Goal: Information Seeking & Learning: Learn about a topic

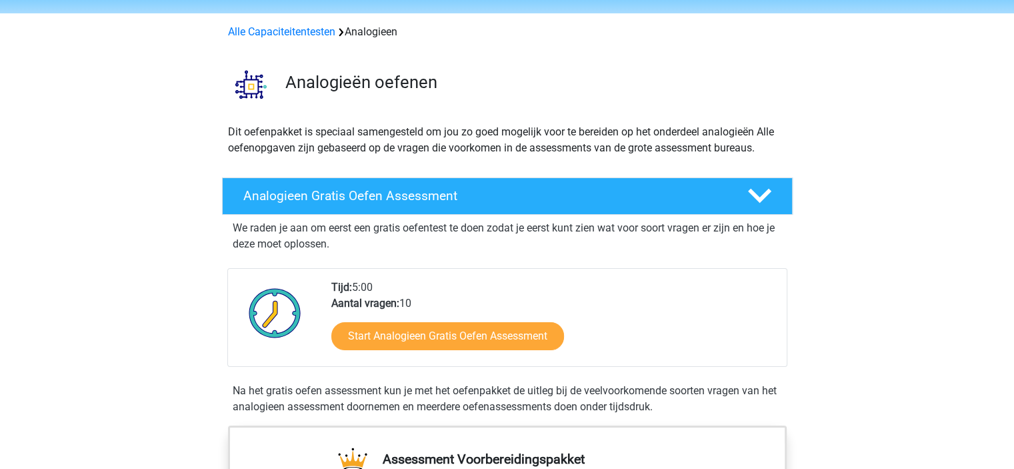
scroll to position [67, 0]
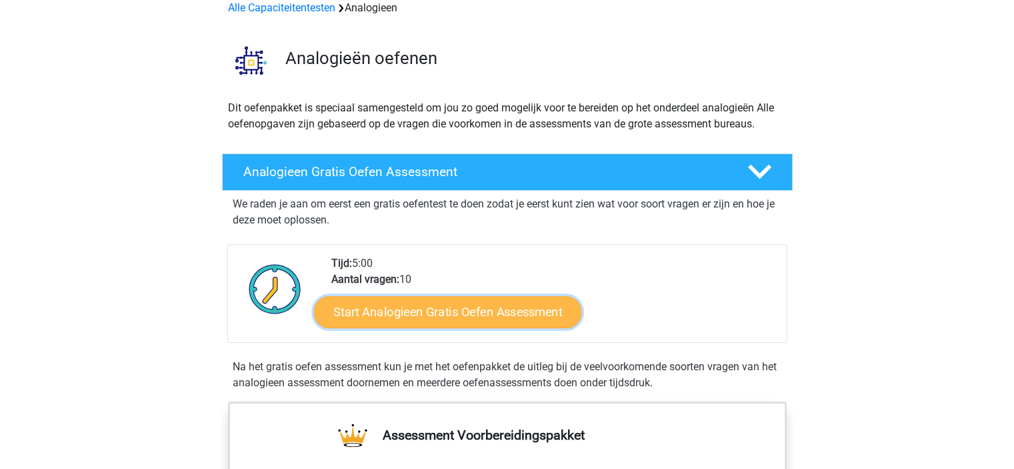
click at [432, 318] on link "Start Analogieen Gratis Oefen Assessment" at bounding box center [447, 311] width 267 height 32
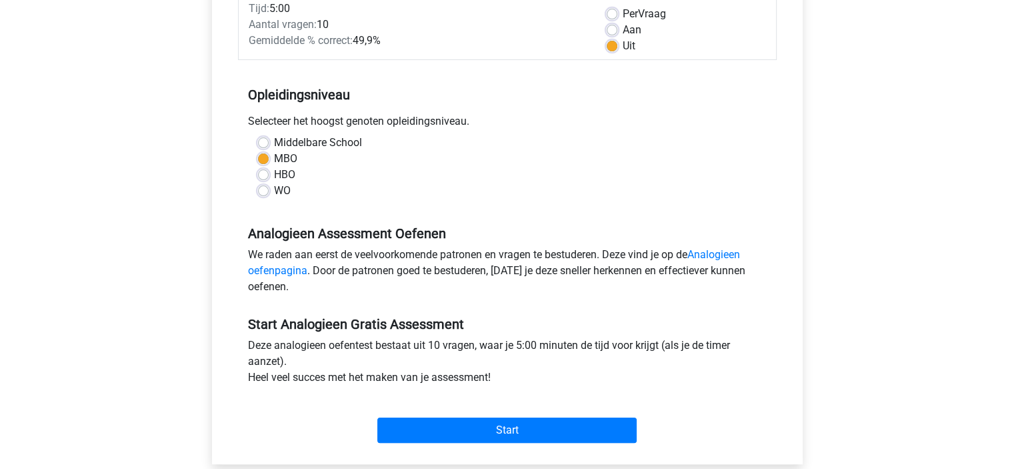
scroll to position [133, 0]
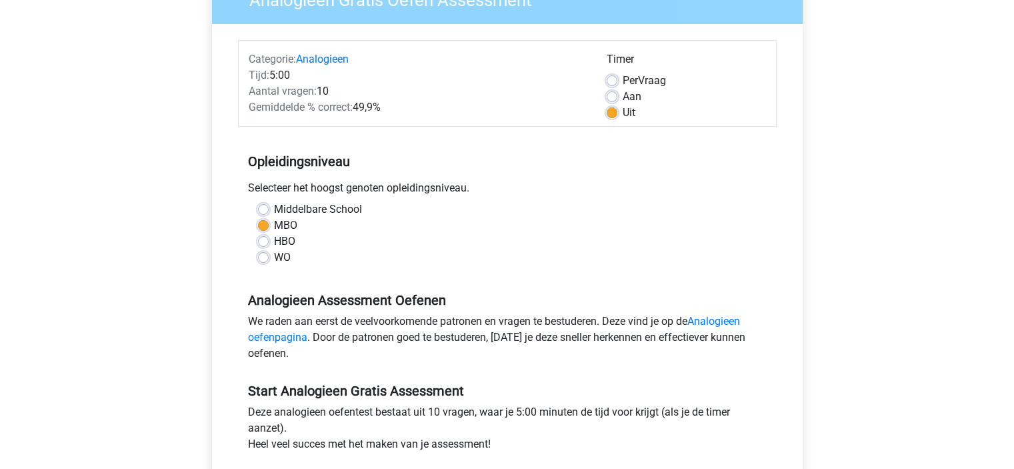
click at [623, 82] on label "Per Vraag" at bounding box center [644, 81] width 43 height 16
click at [608, 82] on input "Per Vraag" at bounding box center [612, 79] width 11 height 13
radio input "true"
click at [623, 95] on label "Aan" at bounding box center [632, 97] width 19 height 16
click at [611, 95] on input "Aan" at bounding box center [612, 95] width 11 height 13
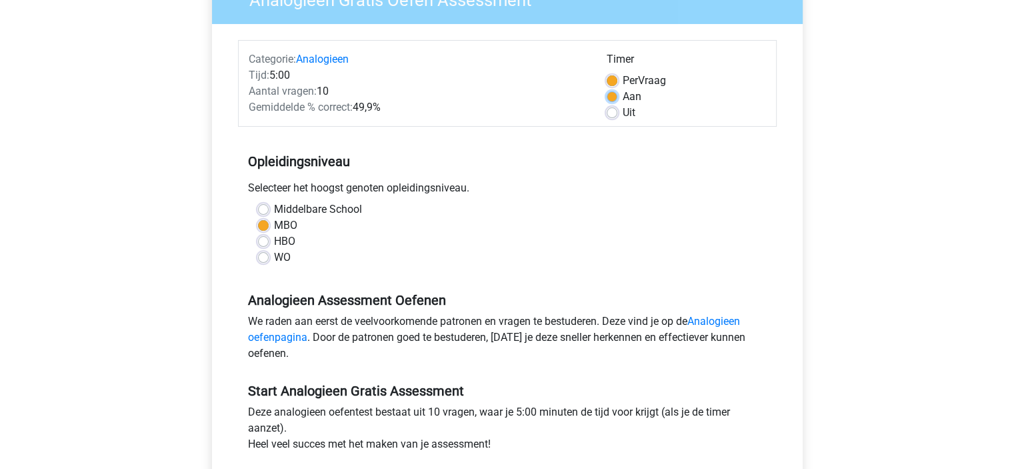
radio input "true"
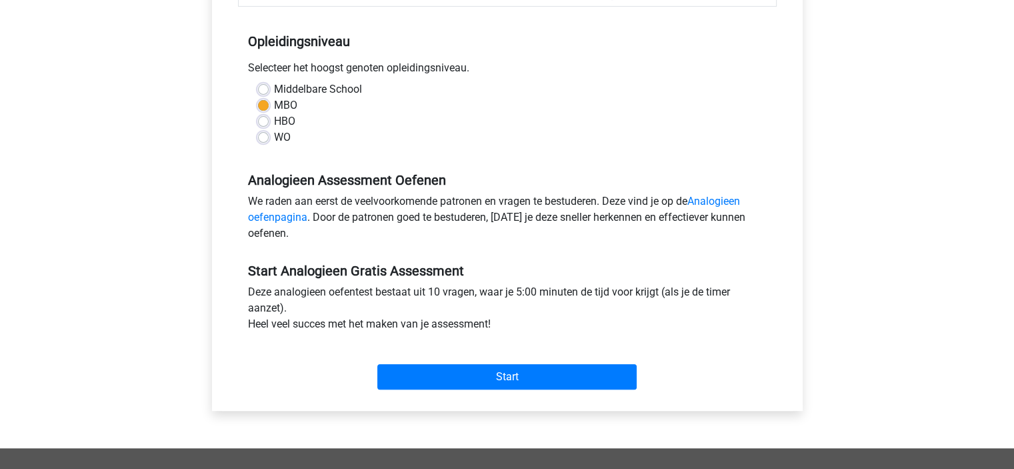
scroll to position [267, 0]
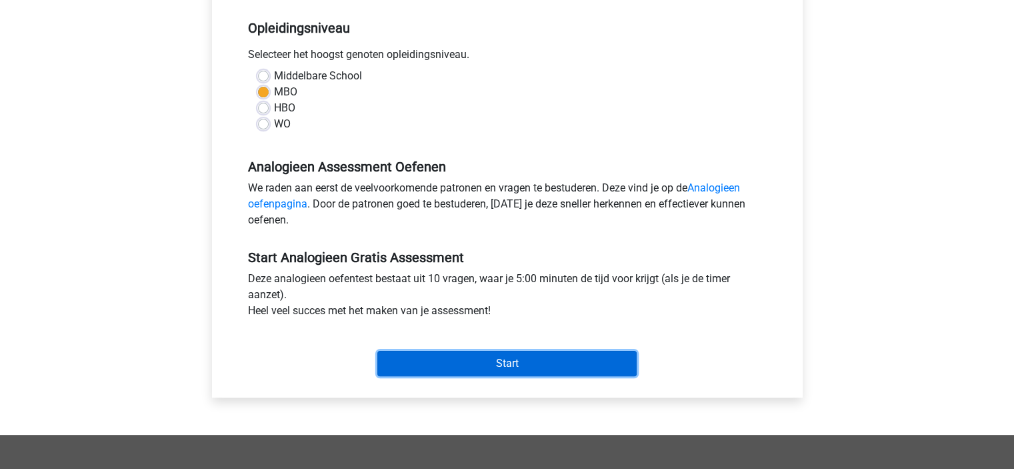
click at [479, 364] on input "Start" at bounding box center [506, 363] width 259 height 25
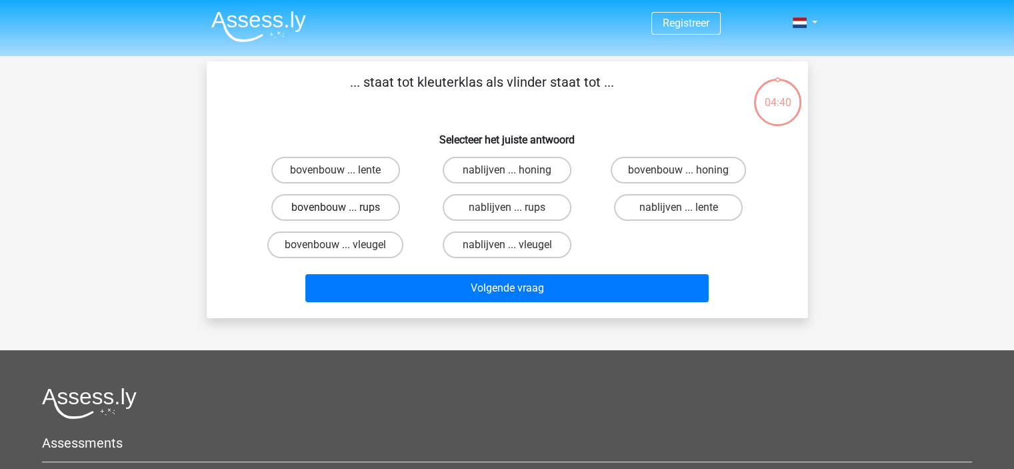
click at [375, 207] on label "bovenbouw ... rups" at bounding box center [335, 207] width 129 height 27
click at [344, 207] on input "bovenbouw ... rups" at bounding box center [339, 211] width 9 height 9
radio input "true"
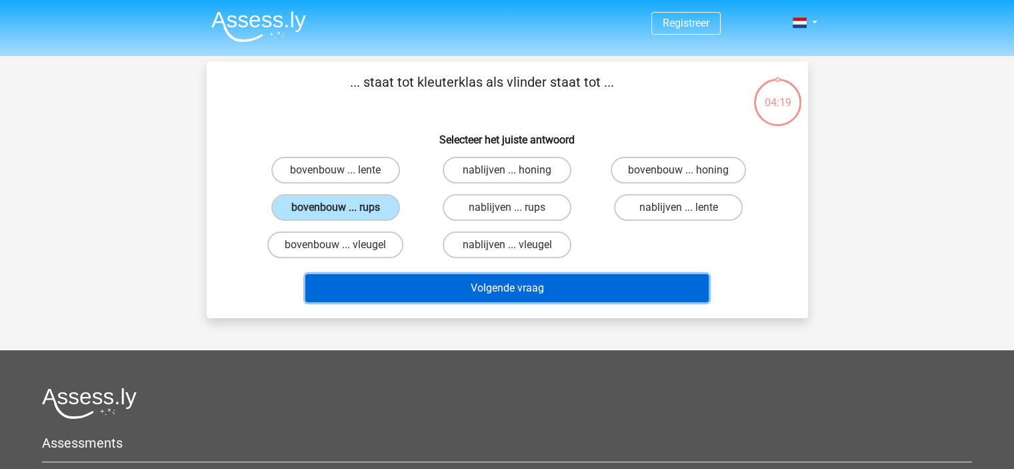
click at [425, 285] on button "Volgende vraag" at bounding box center [506, 288] width 403 height 28
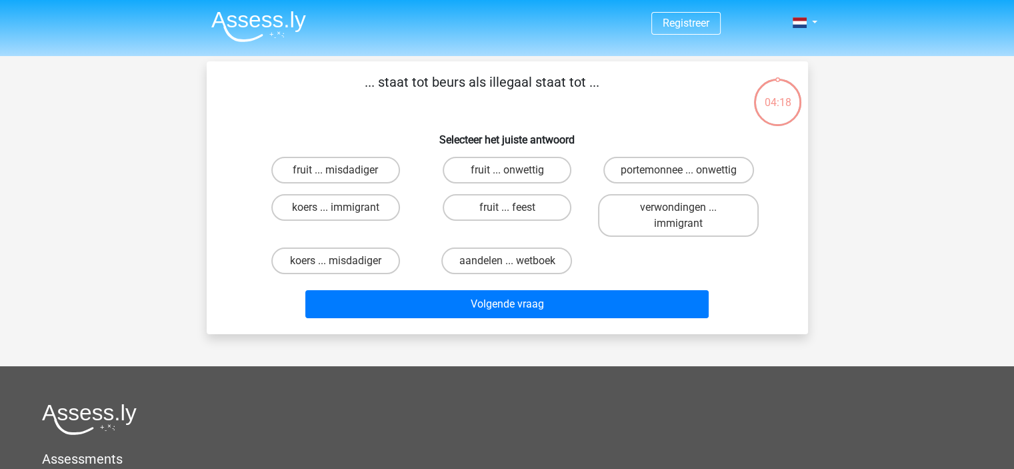
scroll to position [61, 0]
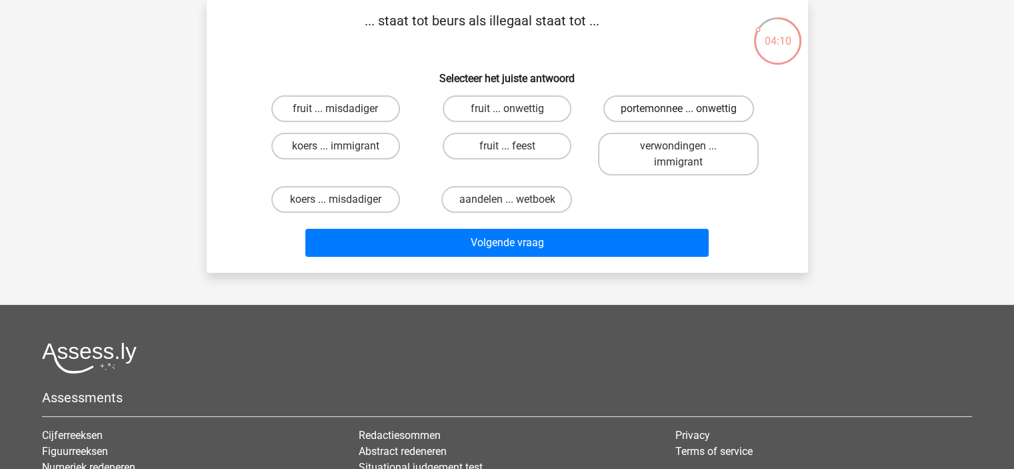
click at [657, 115] on label "portemonnee ... onwettig" at bounding box center [678, 108] width 151 height 27
click at [679, 115] on input "portemonnee ... onwettig" at bounding box center [683, 113] width 9 height 9
radio input "true"
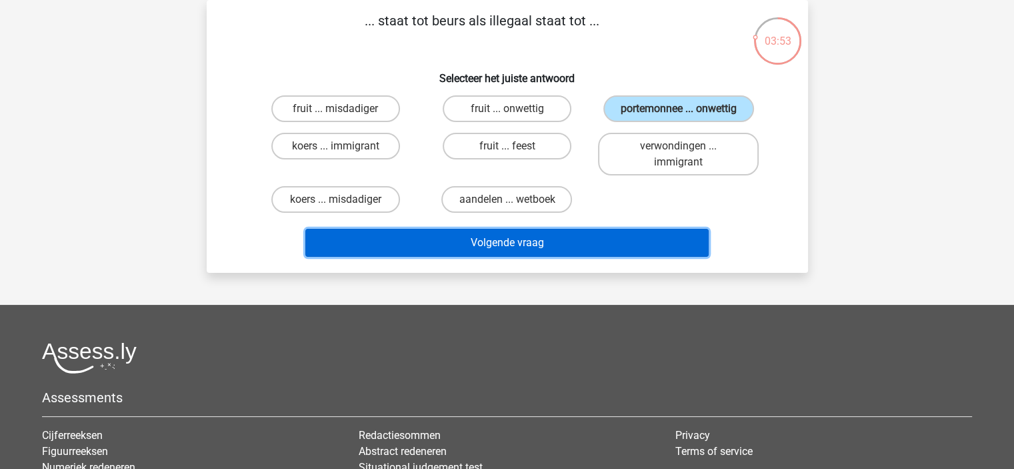
click at [493, 243] on button "Volgende vraag" at bounding box center [506, 243] width 403 height 28
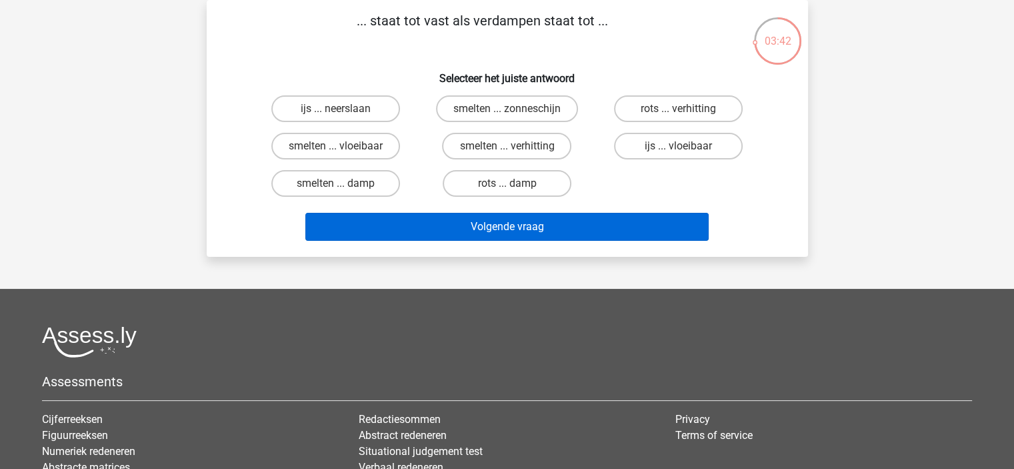
scroll to position [0, 0]
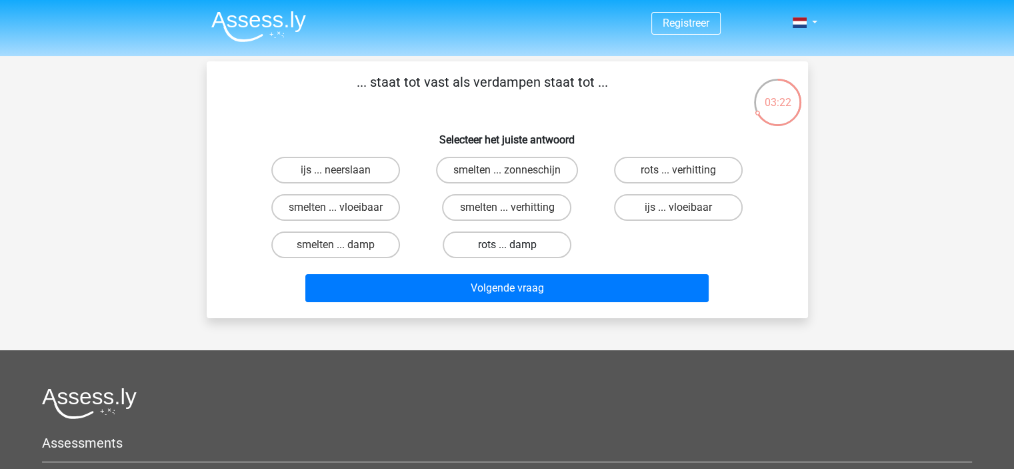
click at [499, 245] on label "rots ... damp" at bounding box center [507, 244] width 129 height 27
click at [507, 245] on input "rots ... damp" at bounding box center [511, 249] width 9 height 9
radio input "true"
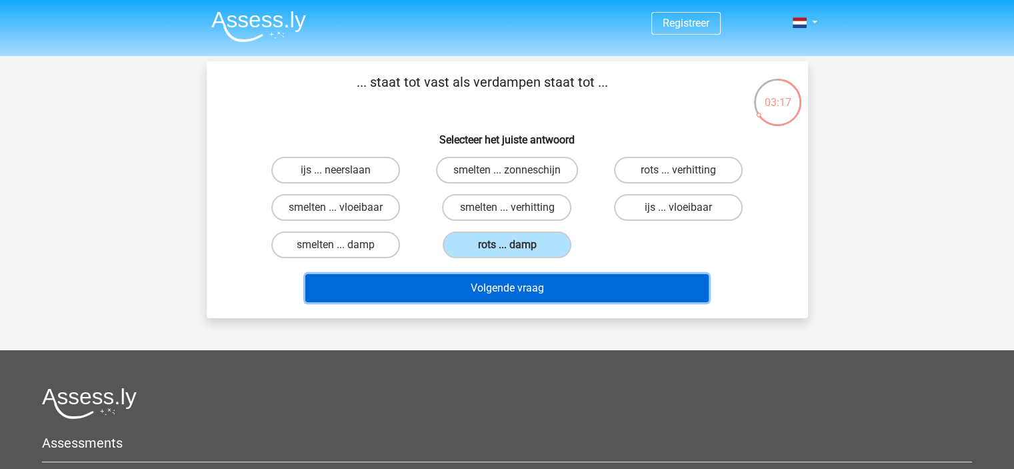
click at [493, 285] on button "Volgende vraag" at bounding box center [506, 288] width 403 height 28
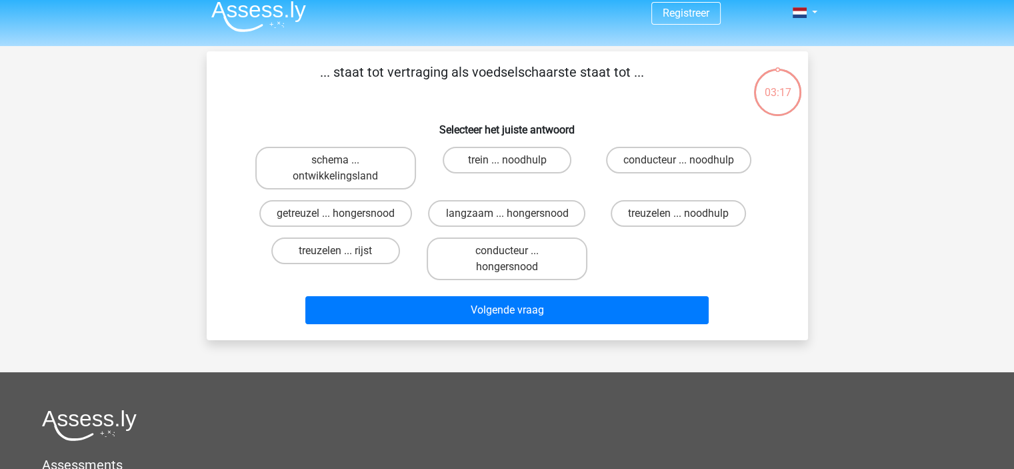
scroll to position [61, 0]
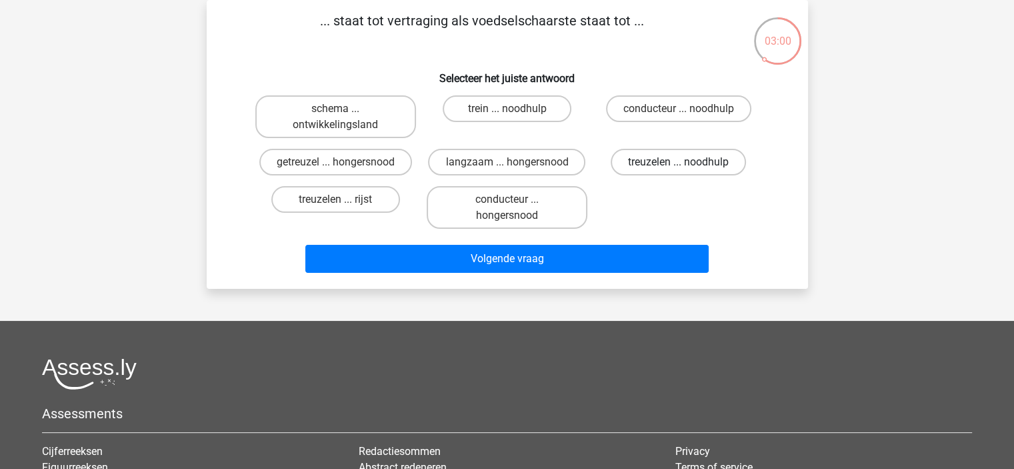
click at [647, 167] on label "treuzelen ... noodhulp" at bounding box center [678, 162] width 135 height 27
click at [679, 167] on input "treuzelen ... noodhulp" at bounding box center [683, 166] width 9 height 9
radio input "true"
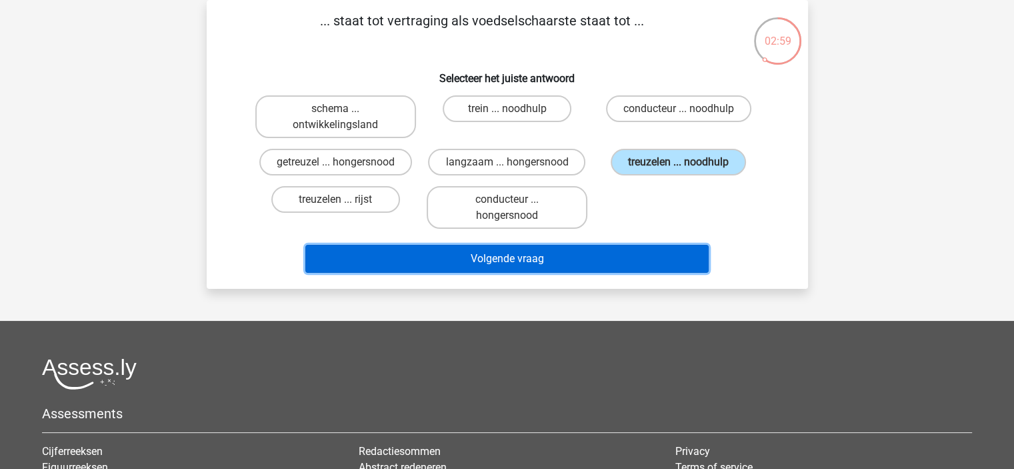
click at [589, 255] on button "Volgende vraag" at bounding box center [506, 259] width 403 height 28
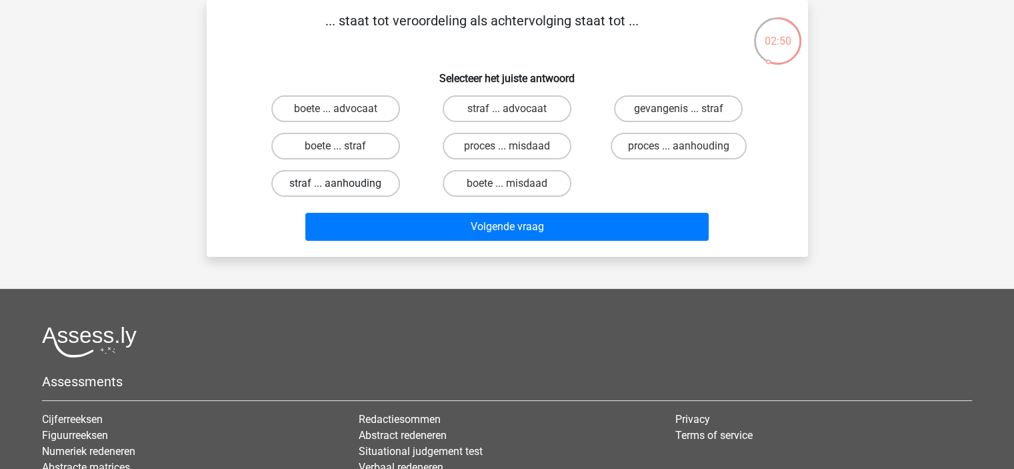
click at [387, 177] on label "straf ... aanhouding" at bounding box center [335, 183] width 129 height 27
click at [344, 183] on input "straf ... aanhouding" at bounding box center [339, 187] width 9 height 9
radio input "true"
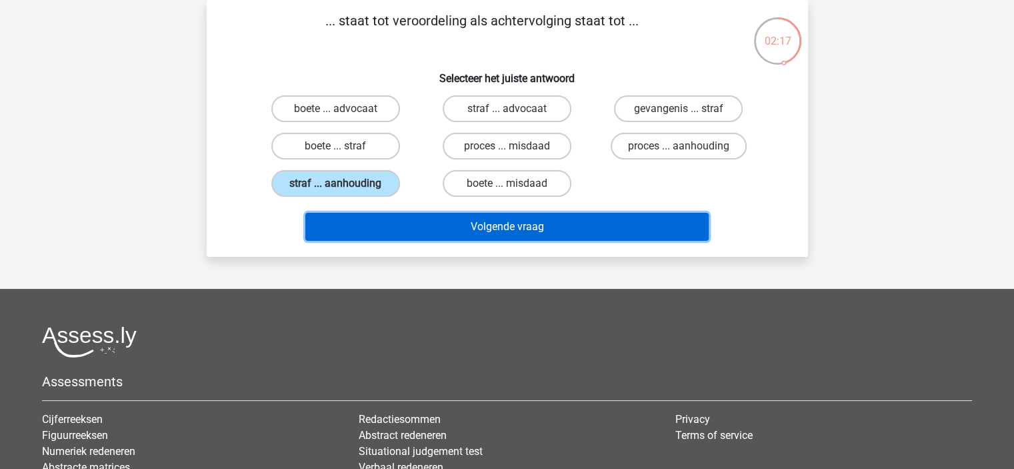
click at [552, 237] on button "Volgende vraag" at bounding box center [506, 227] width 403 height 28
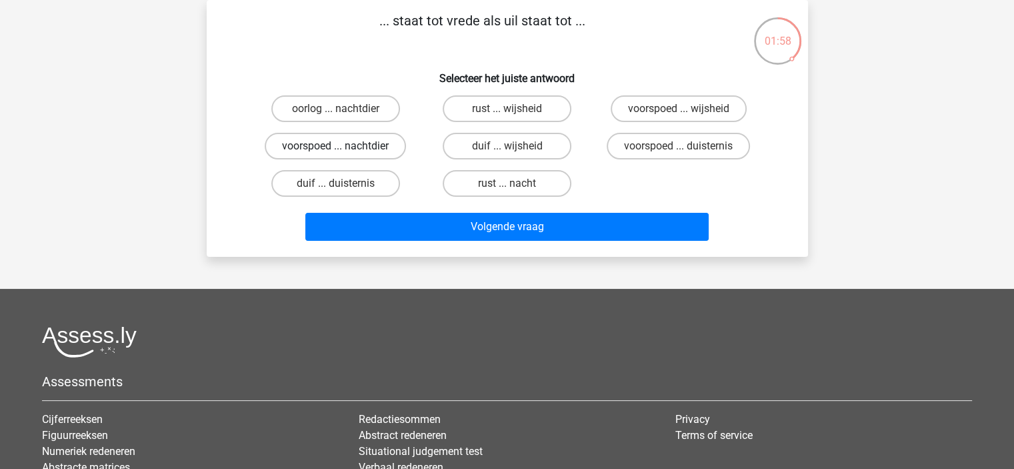
click at [379, 147] on label "voorspoed ... nachtdier" at bounding box center [335, 146] width 141 height 27
click at [344, 147] on input "voorspoed ... nachtdier" at bounding box center [339, 150] width 9 height 9
radio input "true"
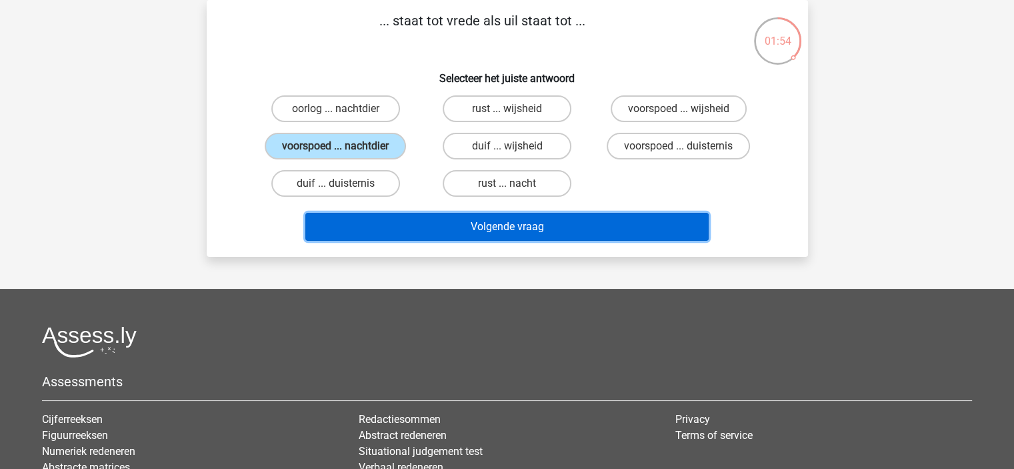
click at [485, 219] on button "Volgende vraag" at bounding box center [506, 227] width 403 height 28
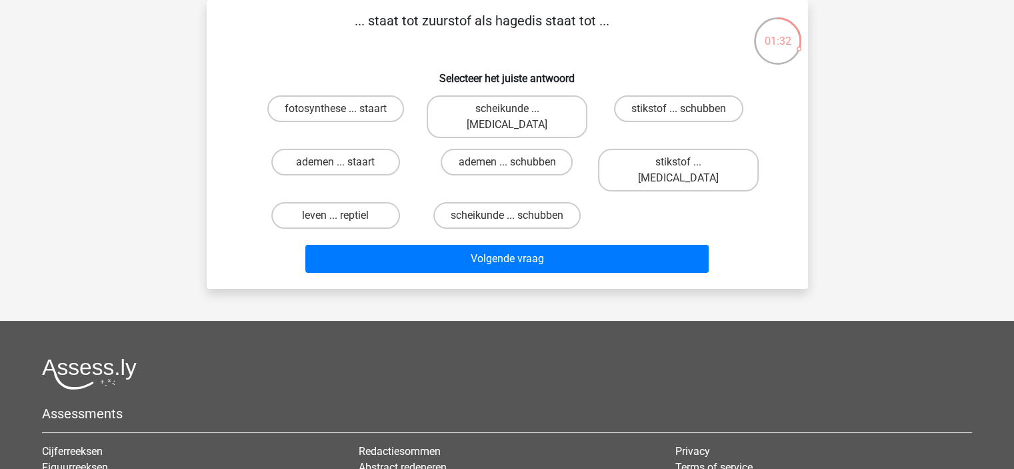
click at [343, 162] on input "ademen ... staart" at bounding box center [339, 166] width 9 height 9
radio input "true"
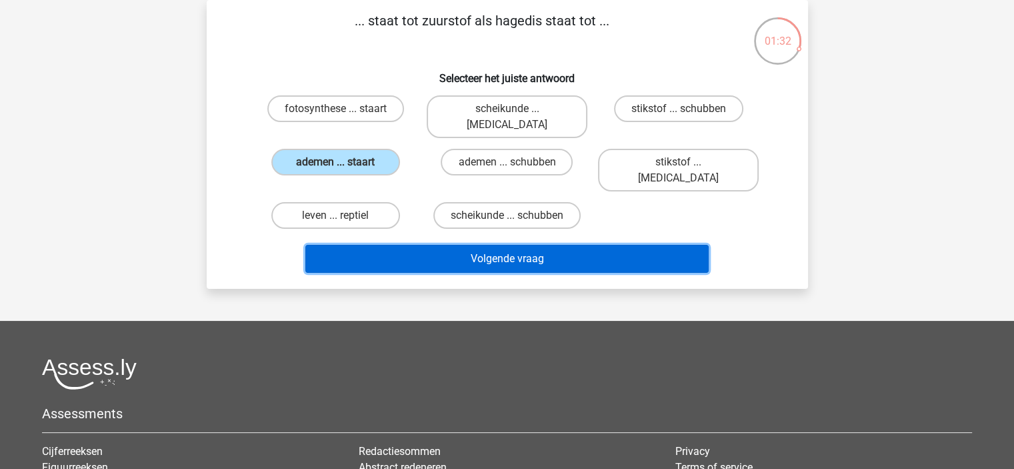
click at [457, 245] on button "Volgende vraag" at bounding box center [506, 259] width 403 height 28
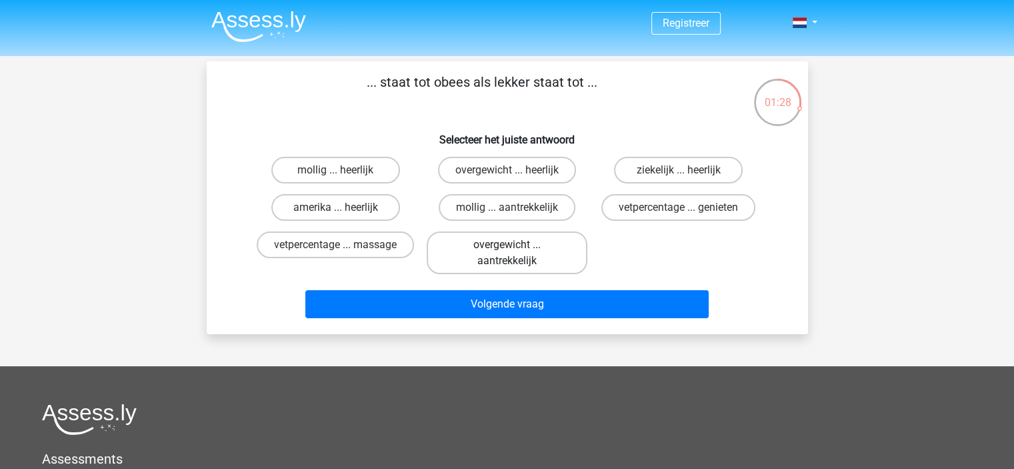
scroll to position [0, 0]
click at [671, 174] on label "ziekelijk ... heerlijk" at bounding box center [678, 170] width 129 height 27
click at [679, 174] on input "ziekelijk ... heerlijk" at bounding box center [683, 174] width 9 height 9
radio input "true"
click at [495, 167] on label "overgewicht ... heerlijk" at bounding box center [507, 170] width 138 height 27
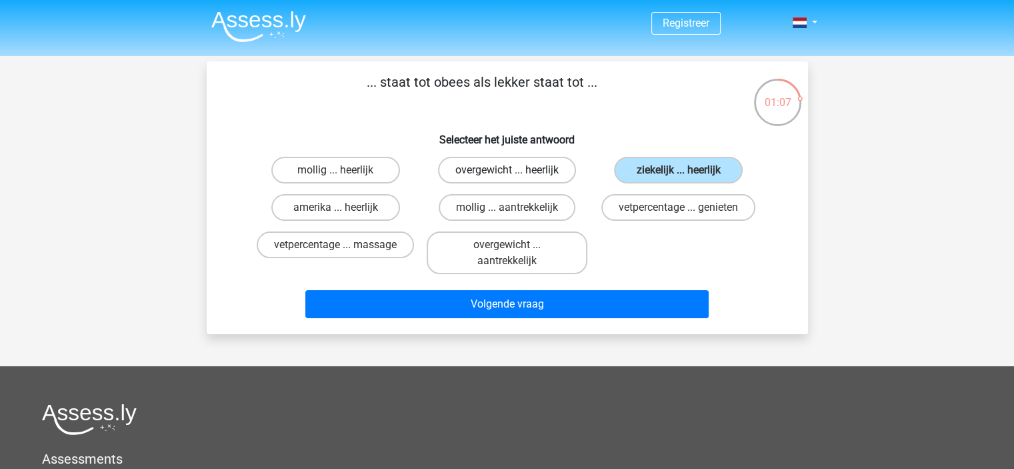
click at [507, 170] on input "overgewicht ... heerlijk" at bounding box center [511, 174] width 9 height 9
radio input "true"
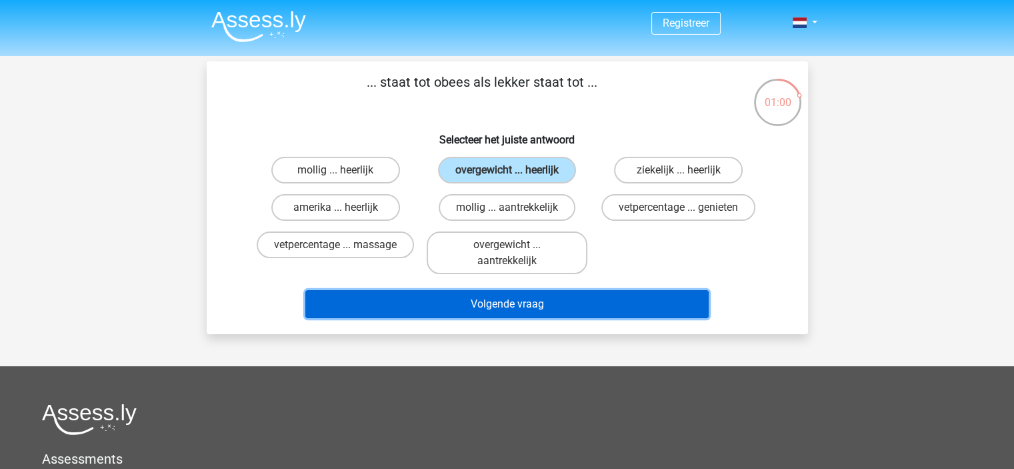
click at [469, 293] on button "Volgende vraag" at bounding box center [506, 304] width 403 height 28
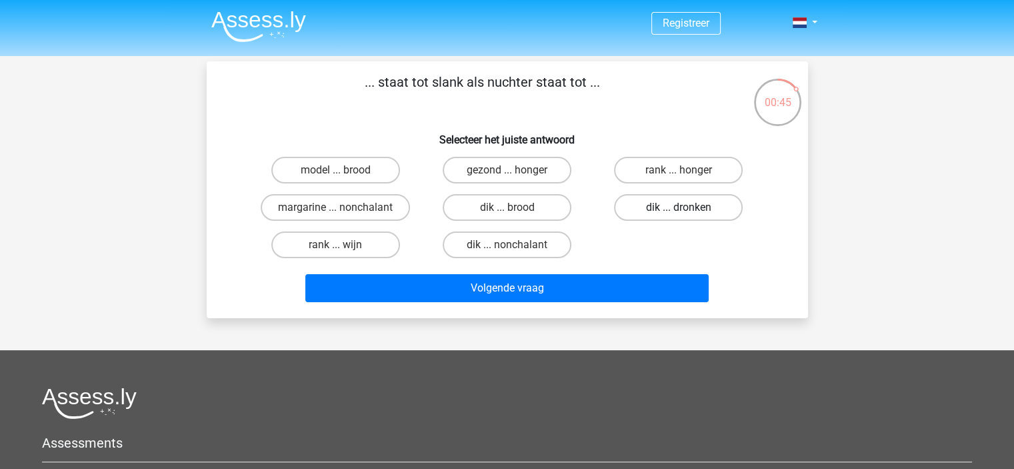
click at [691, 200] on label "dik ... dronken" at bounding box center [678, 207] width 129 height 27
click at [687, 207] on input "dik ... dronken" at bounding box center [683, 211] width 9 height 9
radio input "true"
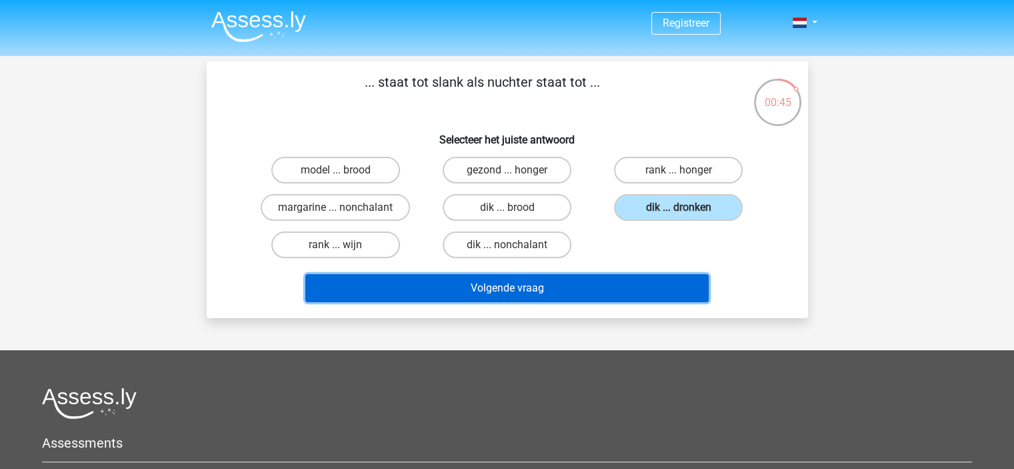
click at [609, 282] on button "Volgende vraag" at bounding box center [506, 288] width 403 height 28
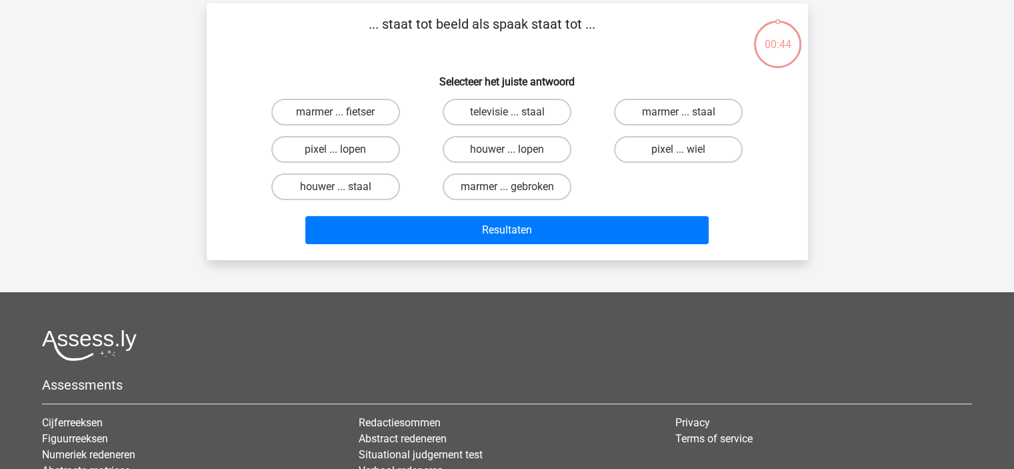
scroll to position [61, 0]
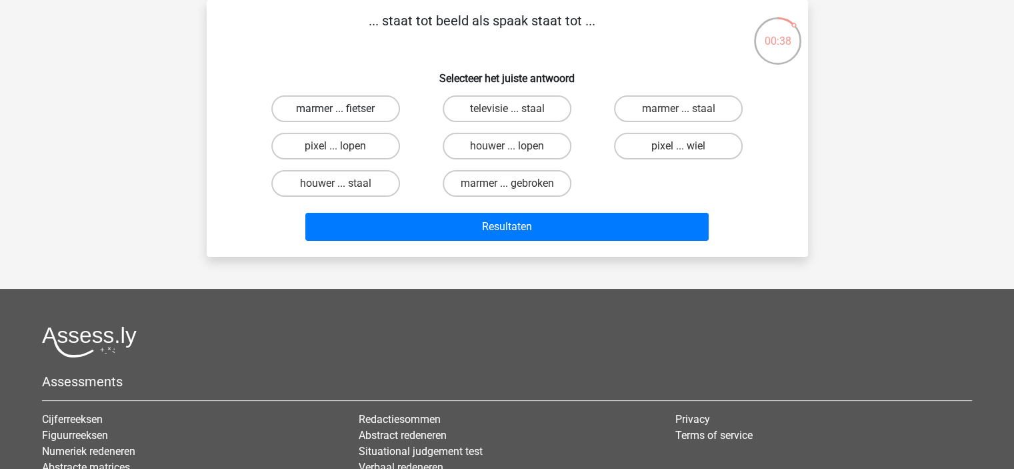
click at [356, 105] on label "marmer ... fietser" at bounding box center [335, 108] width 129 height 27
click at [344, 109] on input "marmer ... fietser" at bounding box center [339, 113] width 9 height 9
radio input "true"
click at [635, 117] on label "marmer ... staal" at bounding box center [678, 108] width 129 height 27
click at [679, 117] on input "marmer ... staal" at bounding box center [683, 113] width 9 height 9
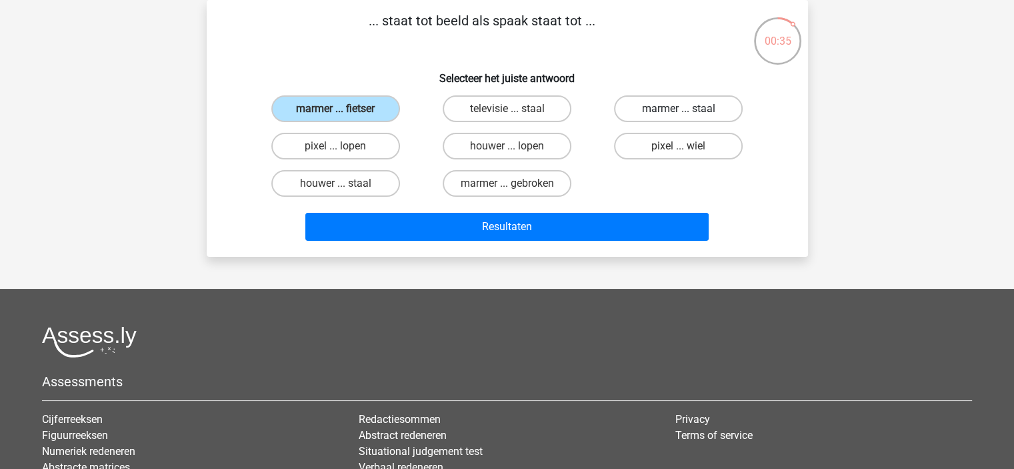
radio input "true"
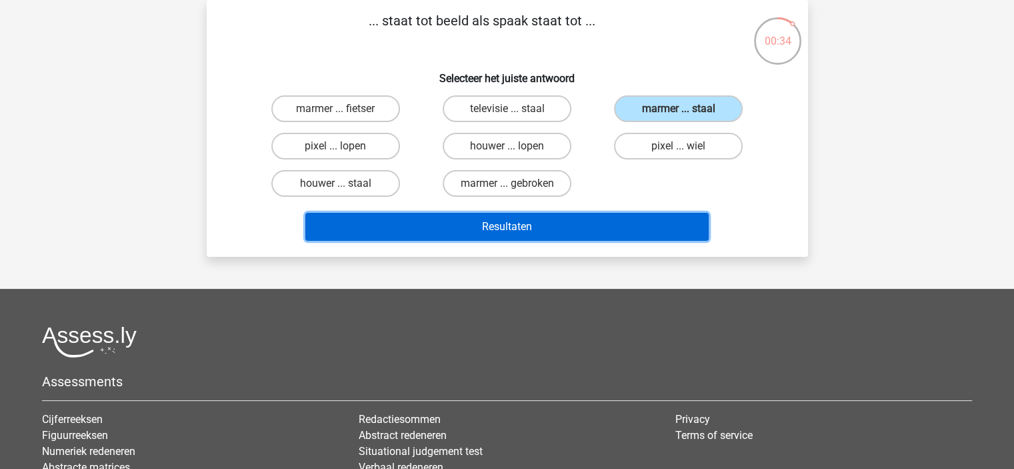
click at [609, 239] on button "Resultaten" at bounding box center [506, 227] width 403 height 28
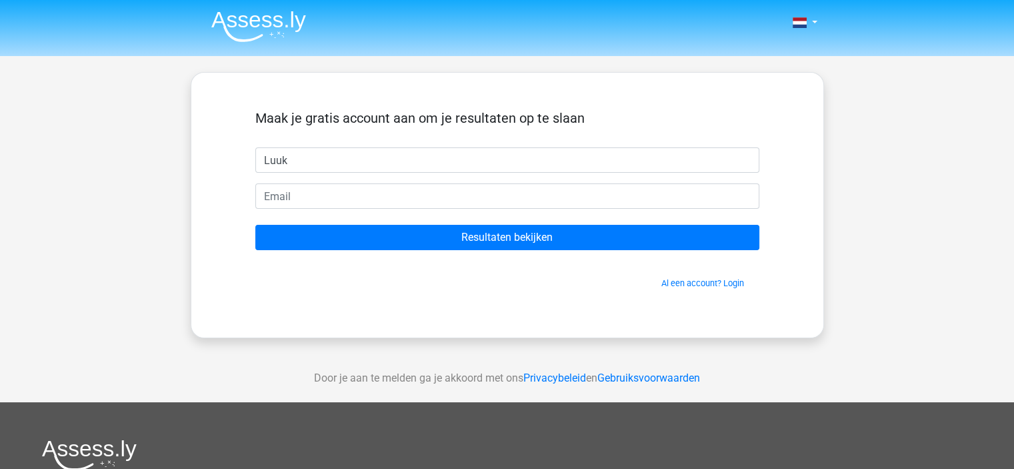
type input "Luuk"
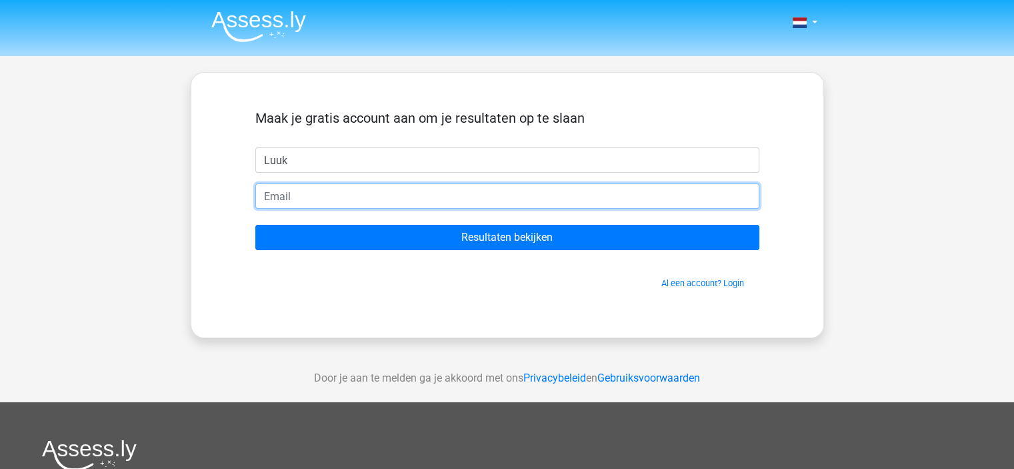
click at [397, 201] on input "email" at bounding box center [507, 195] width 504 height 25
type input "[EMAIL_ADDRESS][DOMAIN_NAME]"
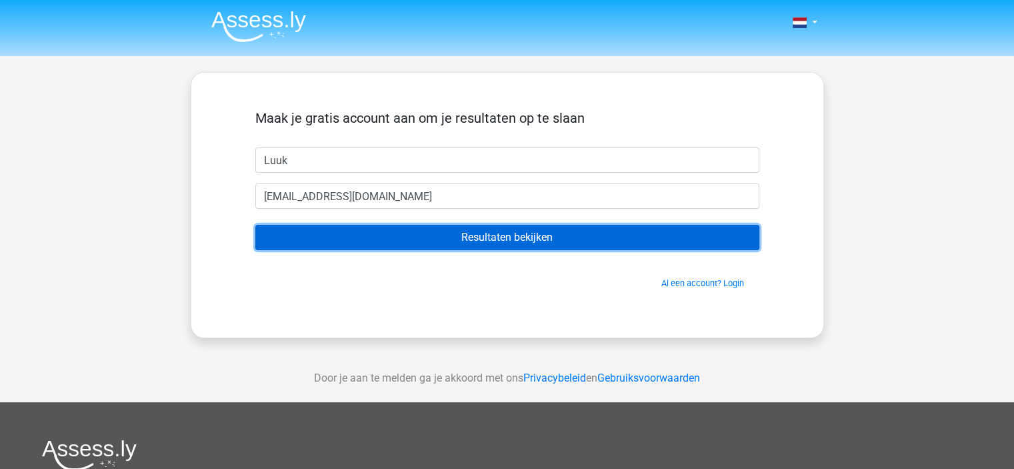
click at [448, 242] on input "Resultaten bekijken" at bounding box center [507, 237] width 504 height 25
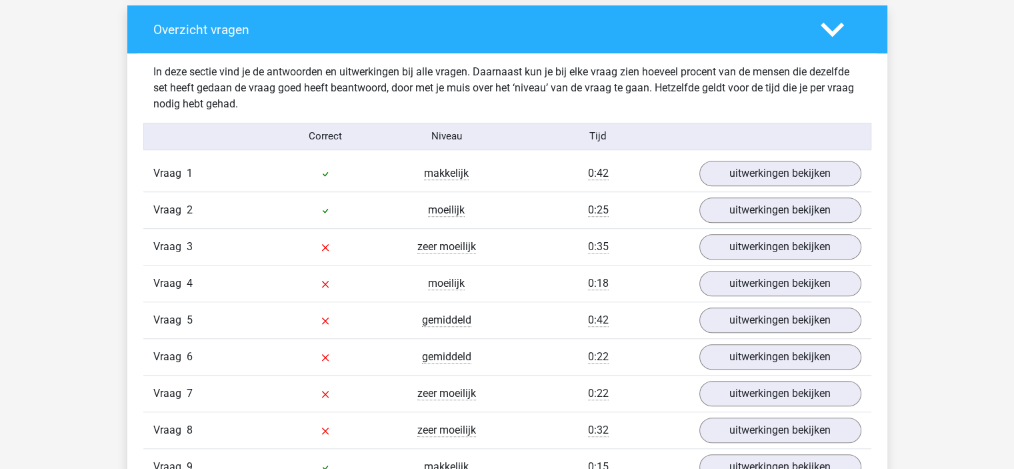
scroll to position [1000, 0]
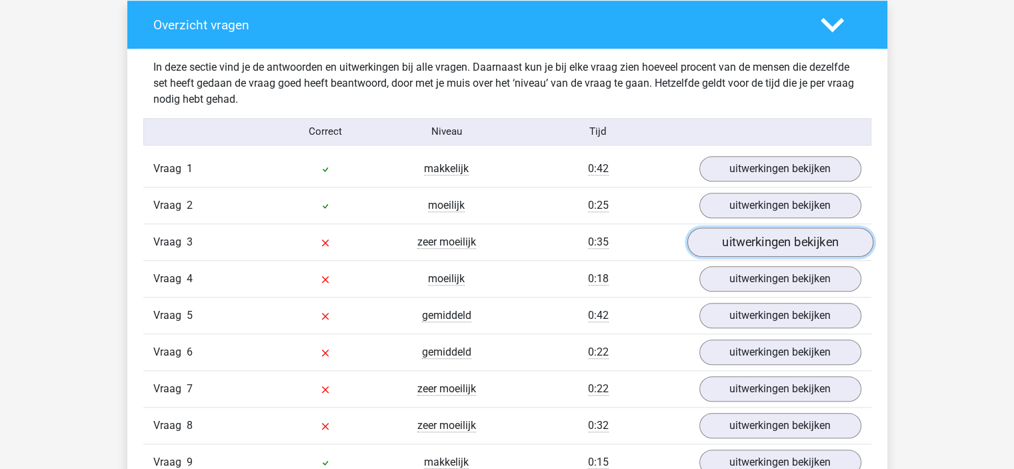
click at [752, 243] on link "uitwerkingen bekijken" at bounding box center [780, 241] width 186 height 29
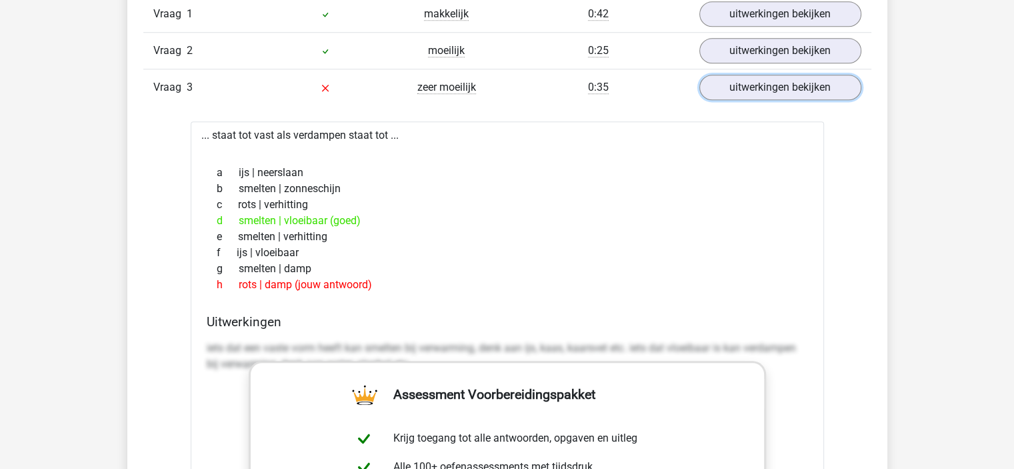
scroll to position [1133, 0]
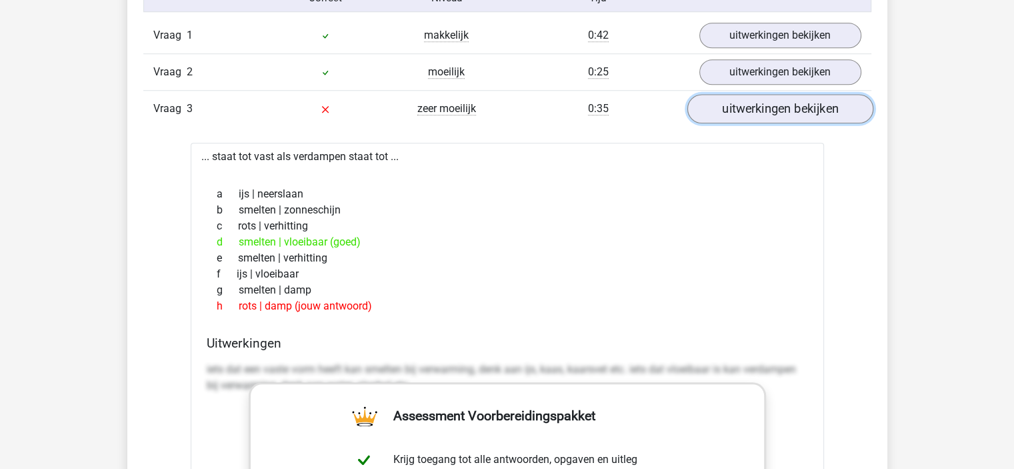
click at [749, 112] on link "uitwerkingen bekijken" at bounding box center [780, 108] width 186 height 29
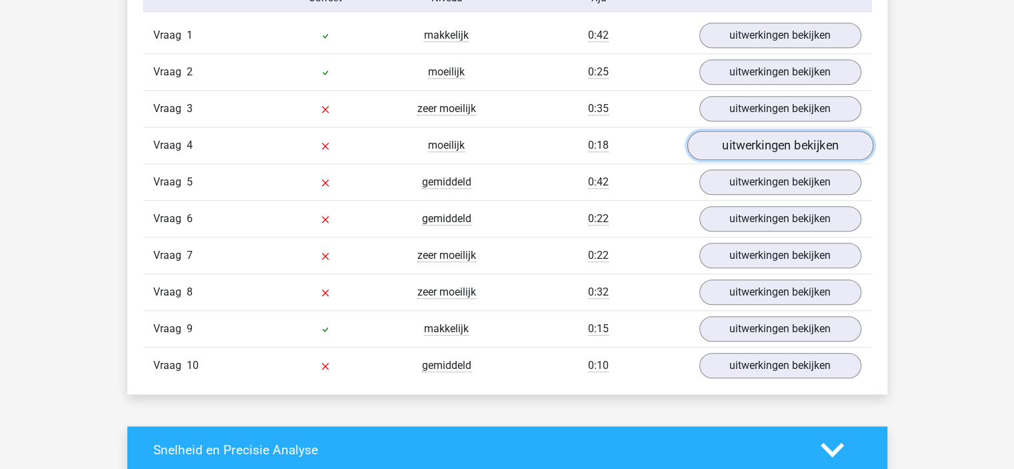
click at [768, 142] on link "uitwerkingen bekijken" at bounding box center [780, 145] width 186 height 29
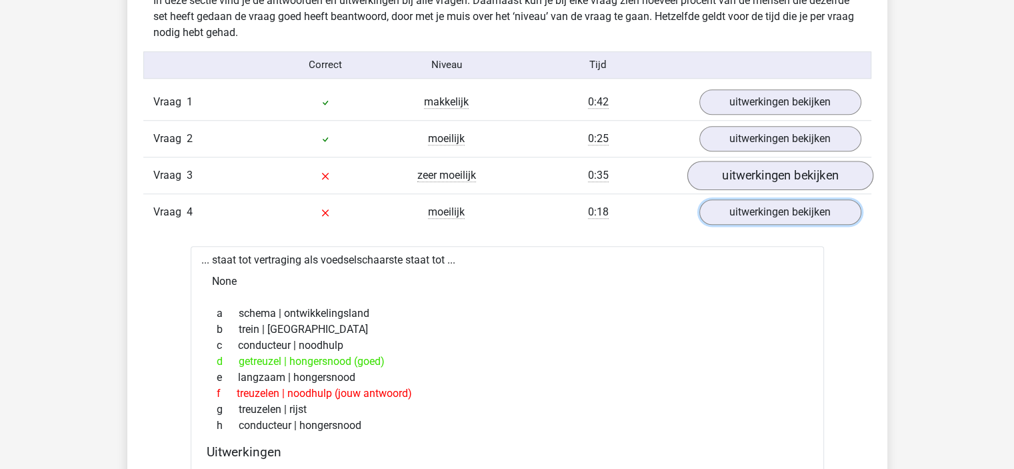
scroll to position [1000, 0]
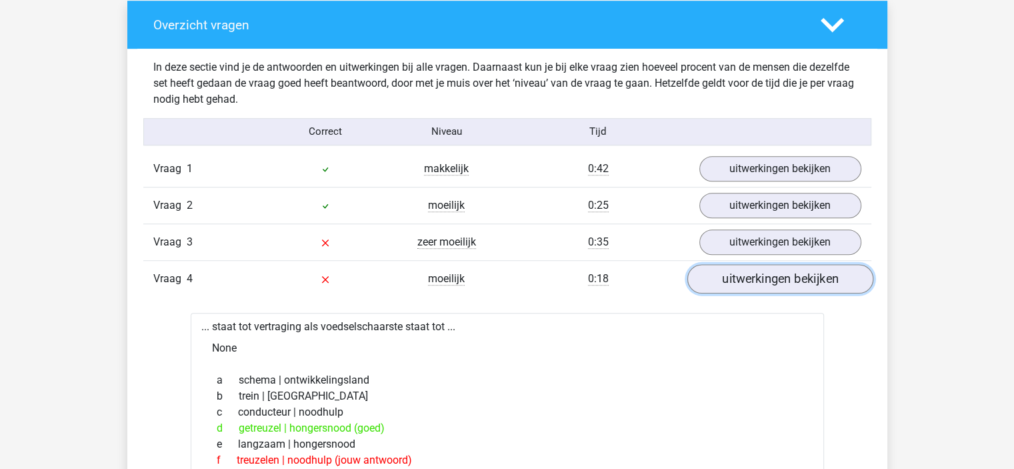
click at [732, 285] on link "uitwerkingen bekijken" at bounding box center [780, 278] width 186 height 29
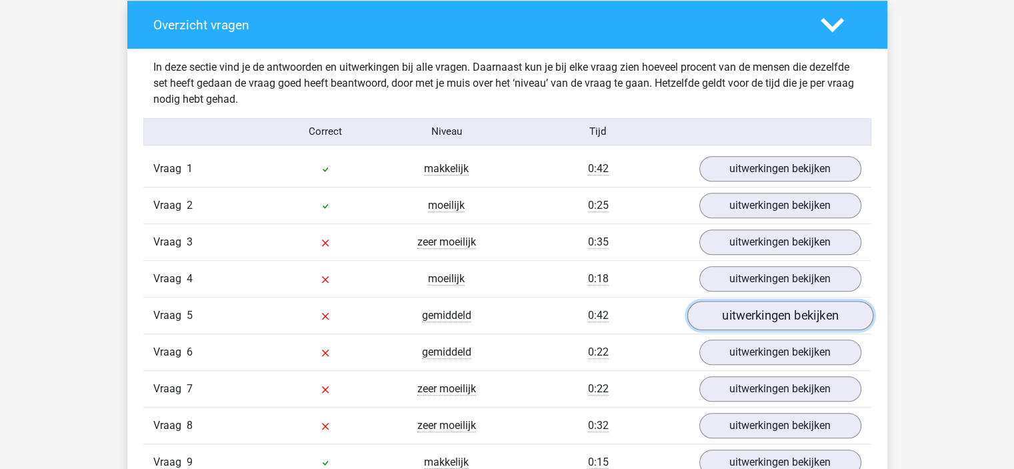
click at [745, 319] on link "uitwerkingen bekijken" at bounding box center [780, 315] width 186 height 29
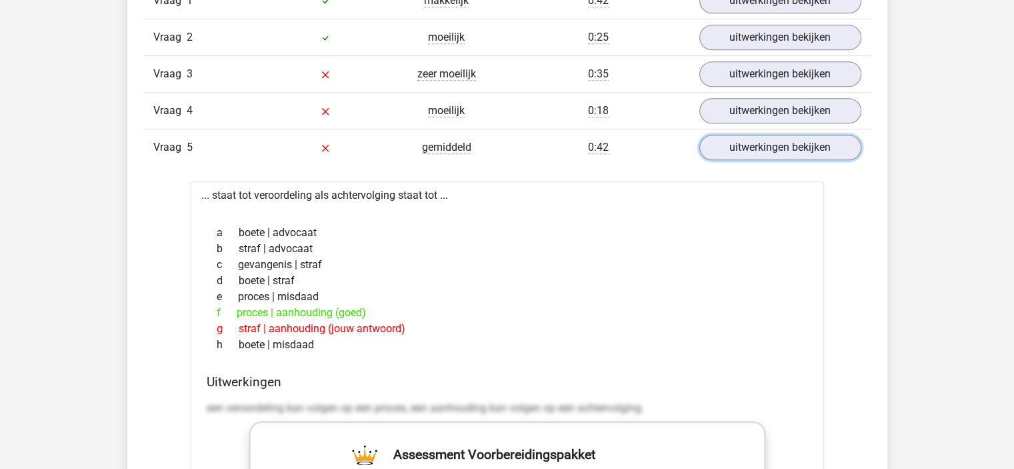
scroll to position [1200, 0]
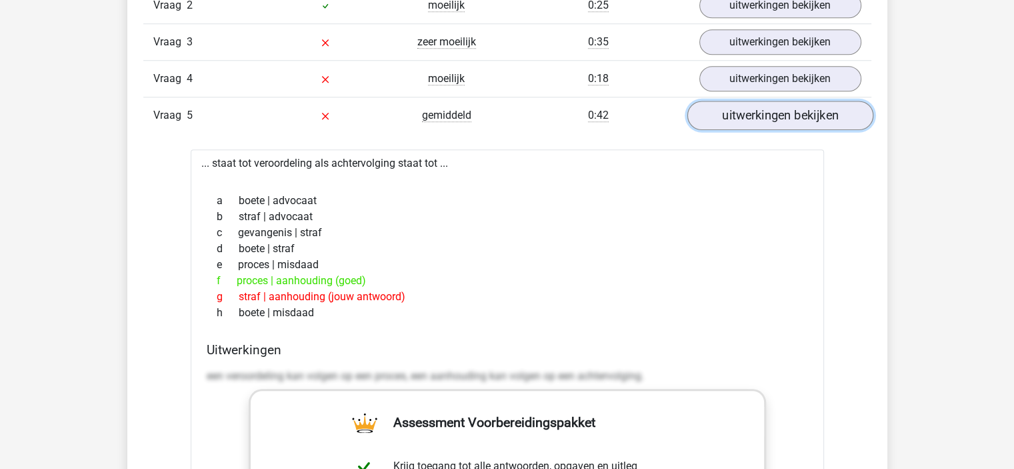
click at [728, 122] on link "uitwerkingen bekijken" at bounding box center [780, 115] width 186 height 29
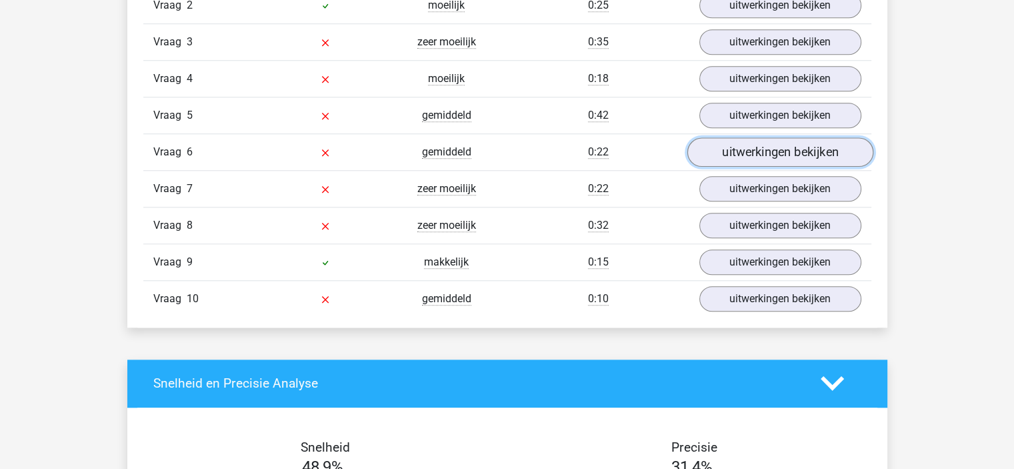
click at [751, 159] on link "uitwerkingen bekijken" at bounding box center [780, 151] width 186 height 29
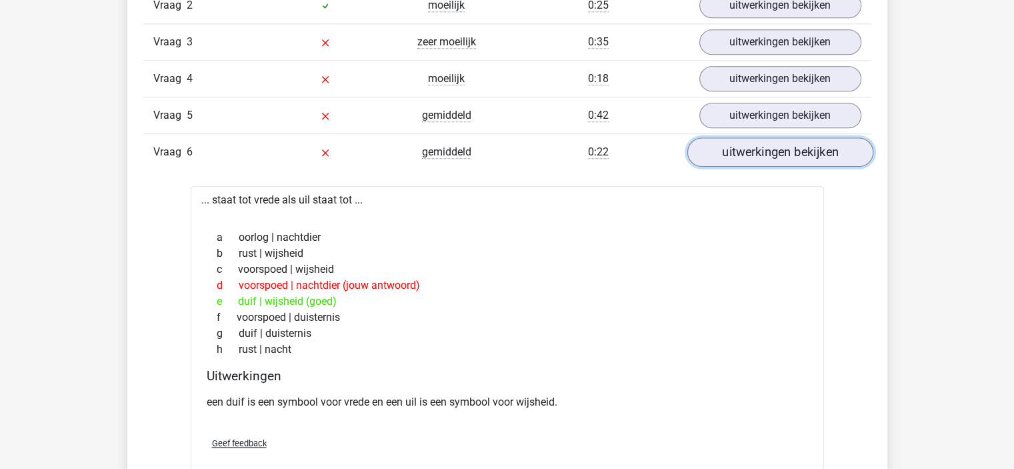
click at [756, 139] on link "uitwerkingen bekijken" at bounding box center [780, 151] width 186 height 29
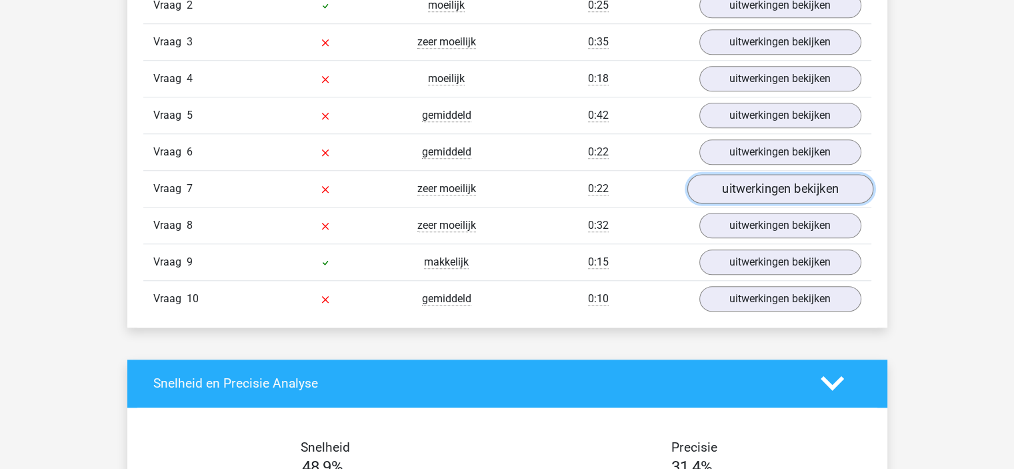
click at [764, 189] on link "uitwerkingen bekijken" at bounding box center [780, 188] width 186 height 29
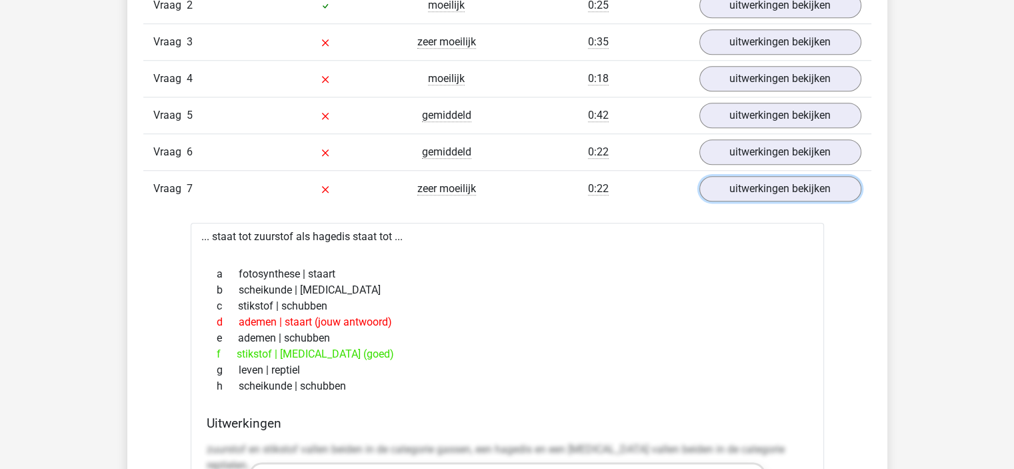
scroll to position [1267, 0]
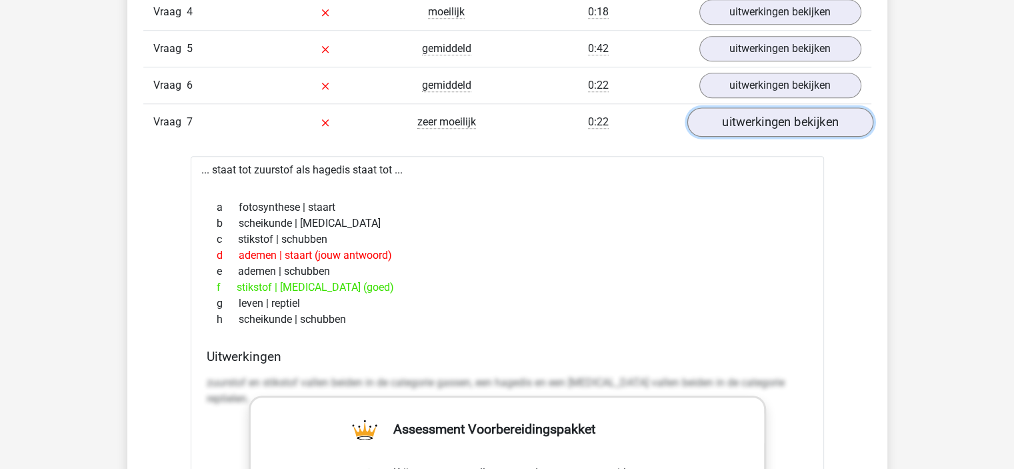
click at [736, 117] on link "uitwerkingen bekijken" at bounding box center [780, 121] width 186 height 29
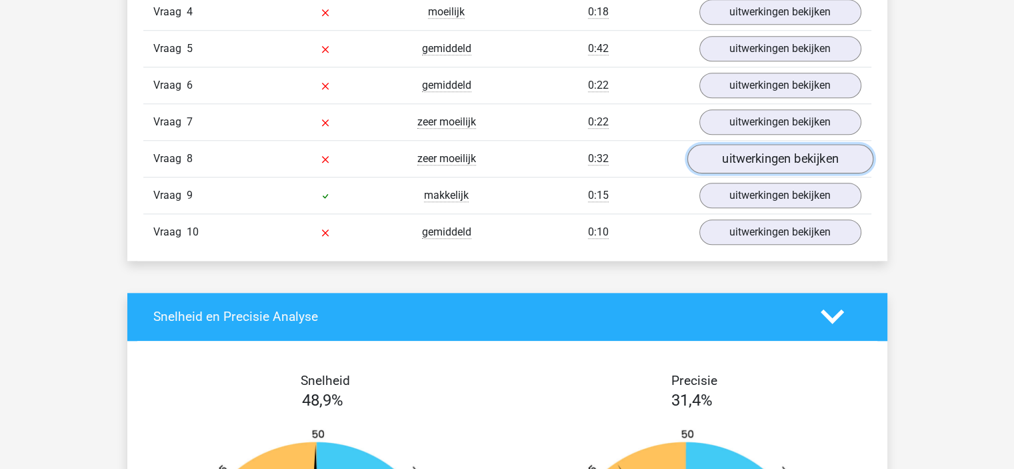
click at [743, 163] on link "uitwerkingen bekijken" at bounding box center [780, 158] width 186 height 29
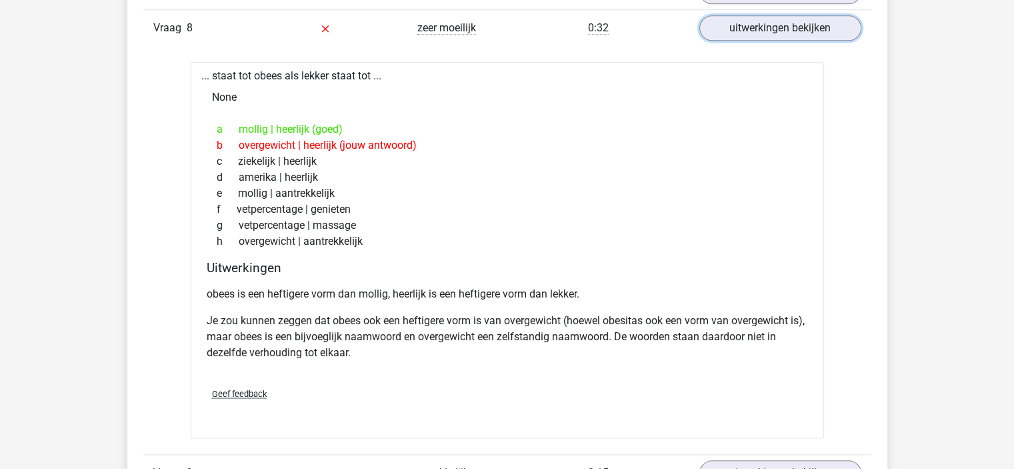
scroll to position [1400, 0]
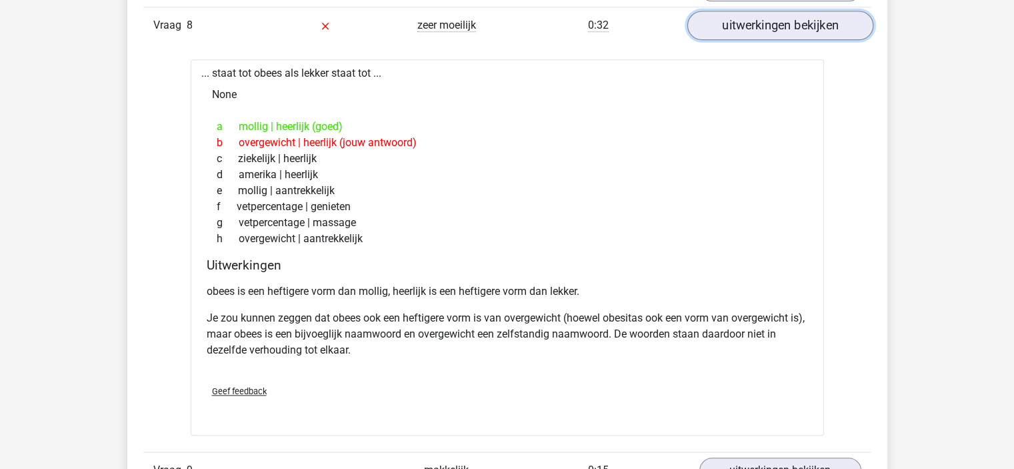
click at [775, 17] on link "uitwerkingen bekijken" at bounding box center [780, 25] width 186 height 29
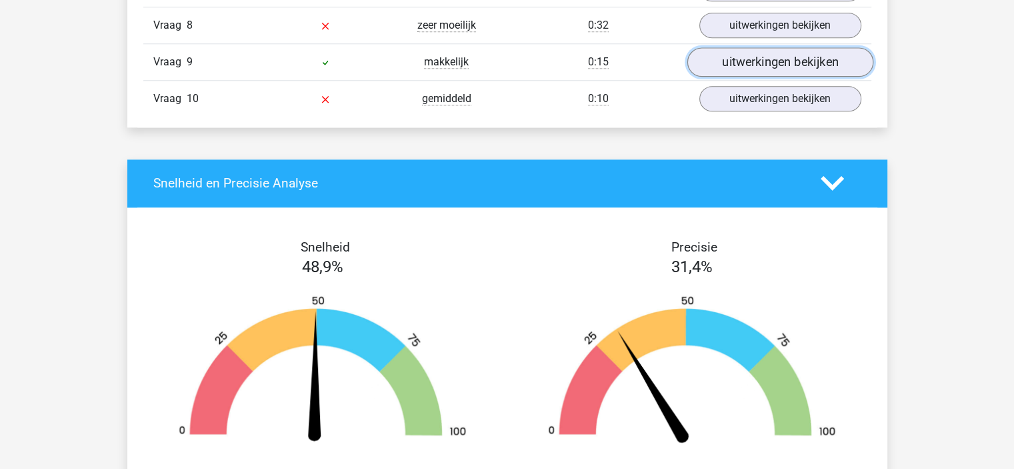
click at [773, 51] on link "uitwerkingen bekijken" at bounding box center [780, 61] width 186 height 29
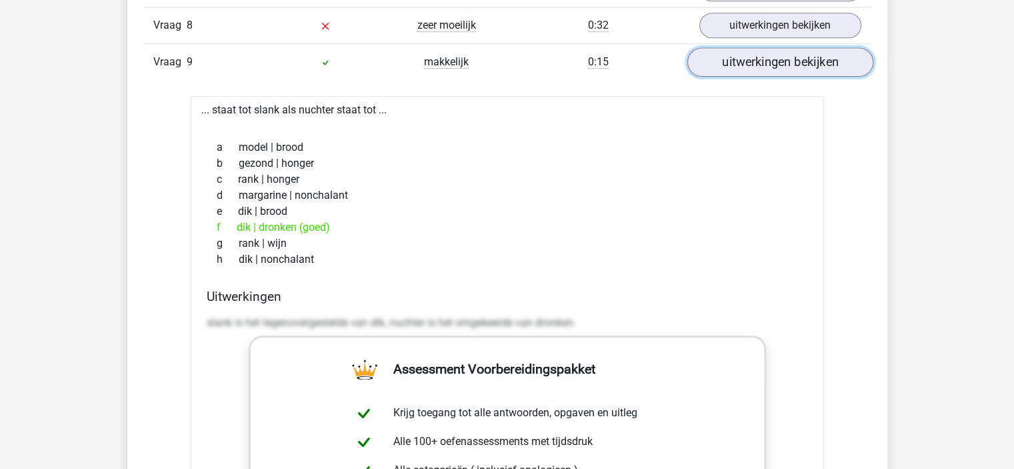
click at [765, 57] on link "uitwerkingen bekijken" at bounding box center [780, 61] width 186 height 29
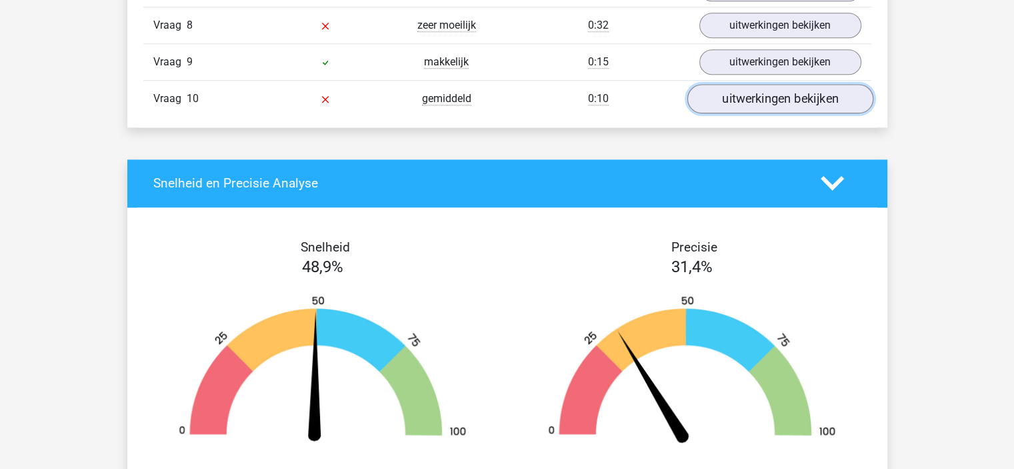
click at [790, 104] on link "uitwerkingen bekijken" at bounding box center [780, 98] width 186 height 29
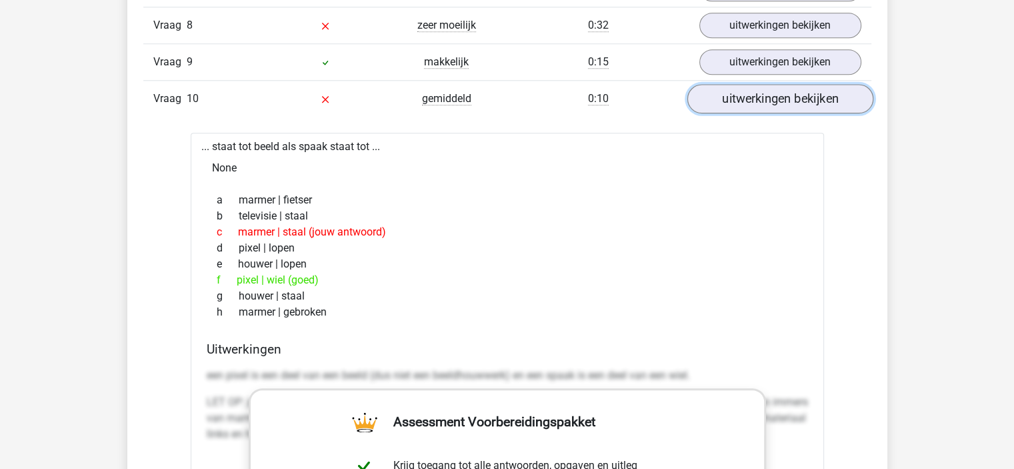
click at [707, 105] on link "uitwerkingen bekijken" at bounding box center [780, 98] width 186 height 29
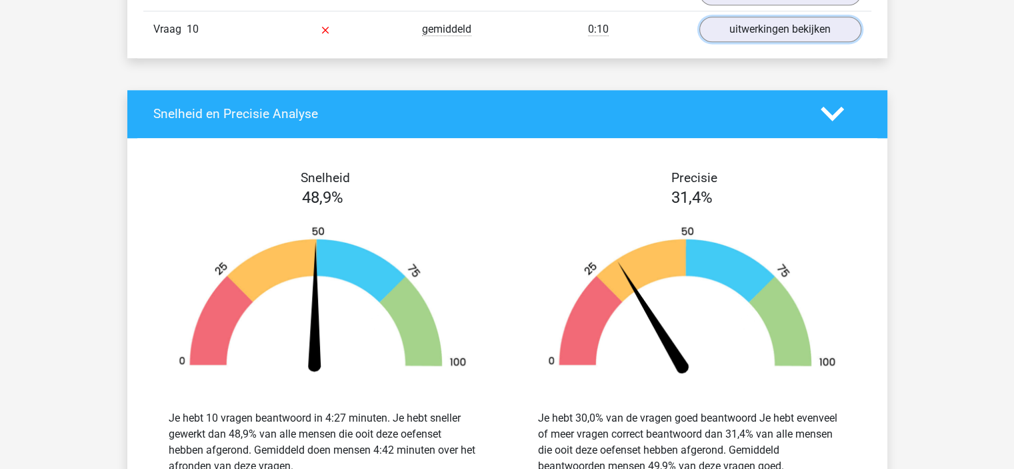
scroll to position [1467, 0]
